Goal: Transaction & Acquisition: Purchase product/service

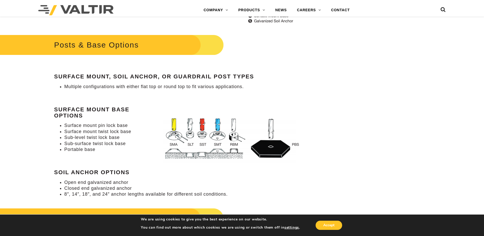
scroll to position [485, 0]
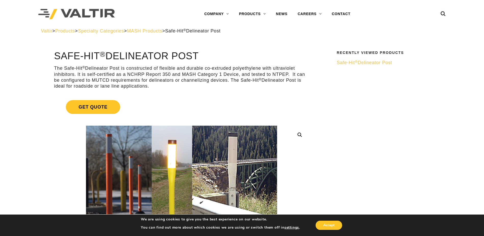
click at [364, 64] on span "Safe-Hit ® Delineator Post" at bounding box center [364, 62] width 55 height 5
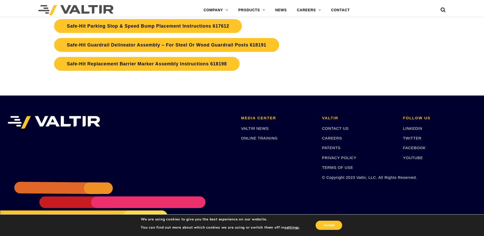
scroll to position [1710, 0]
